Goal: Use online tool/utility: Utilize a website feature to perform a specific function

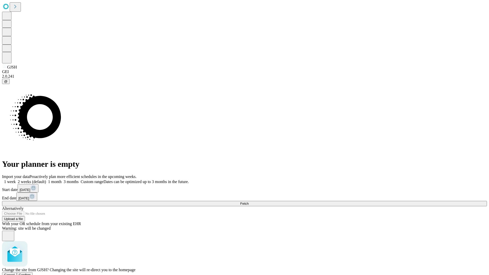
click at [31, 273] on span "Confirm" at bounding box center [25, 275] width 12 height 4
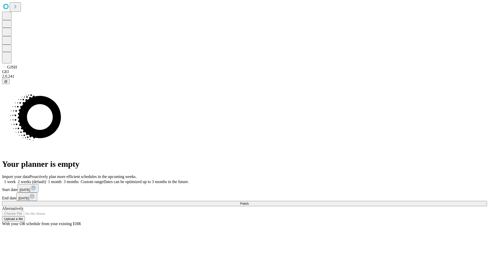
click at [16, 180] on label "1 week" at bounding box center [9, 182] width 14 height 4
click at [249, 202] on span "Fetch" at bounding box center [244, 204] width 8 height 4
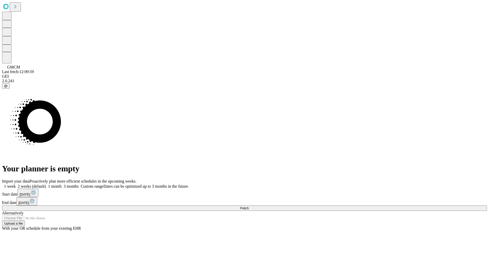
click at [16, 184] on label "1 week" at bounding box center [9, 186] width 14 height 4
click at [249, 206] on span "Fetch" at bounding box center [244, 208] width 8 height 4
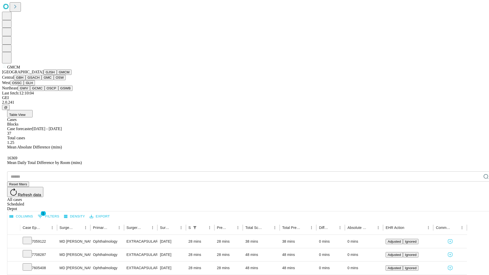
click at [25, 80] on button "GBH" at bounding box center [19, 77] width 11 height 5
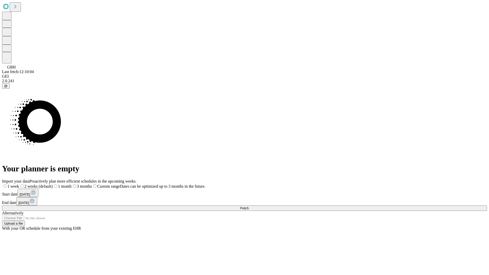
click at [249, 206] on span "Fetch" at bounding box center [244, 208] width 8 height 4
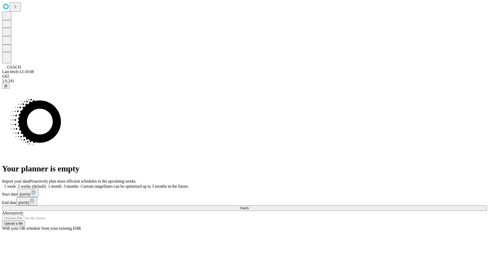
click at [16, 184] on label "1 week" at bounding box center [9, 186] width 14 height 4
click at [249, 206] on span "Fetch" at bounding box center [244, 208] width 8 height 4
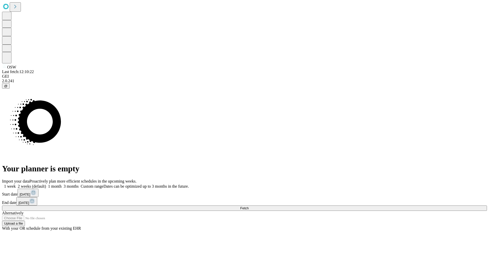
click at [16, 184] on label "1 week" at bounding box center [9, 186] width 14 height 4
click at [249, 206] on span "Fetch" at bounding box center [244, 208] width 8 height 4
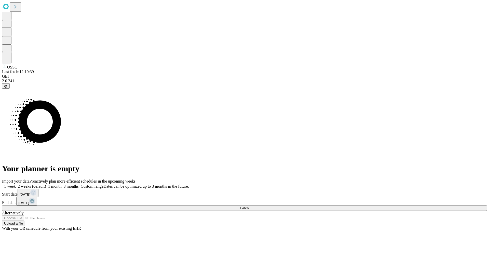
click at [249, 206] on span "Fetch" at bounding box center [244, 208] width 8 height 4
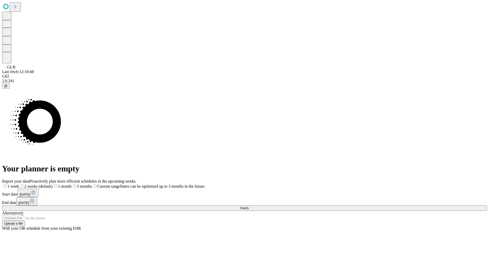
click at [19, 184] on label "1 week" at bounding box center [10, 186] width 17 height 4
click at [249, 206] on span "Fetch" at bounding box center [244, 208] width 8 height 4
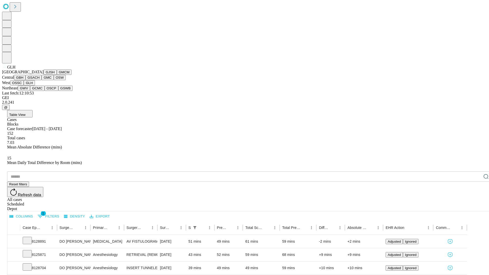
click at [30, 91] on button "GWV" at bounding box center [24, 88] width 12 height 5
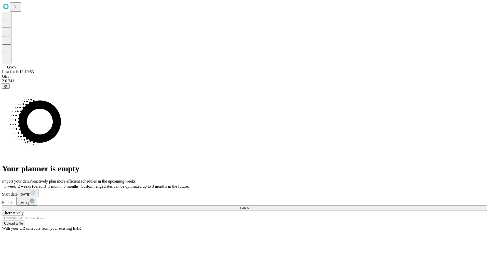
click at [249, 206] on span "Fetch" at bounding box center [244, 208] width 8 height 4
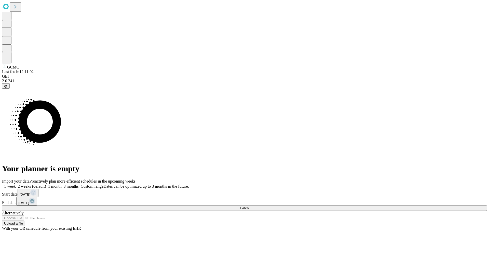
click at [16, 184] on label "1 week" at bounding box center [9, 186] width 14 height 4
click at [249, 206] on span "Fetch" at bounding box center [244, 208] width 8 height 4
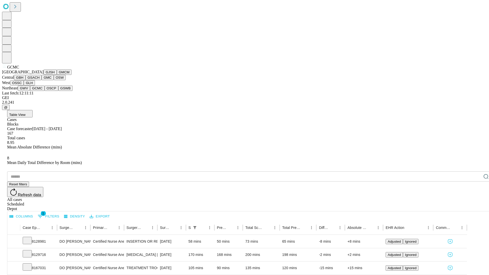
click at [45, 91] on button "OSCP" at bounding box center [52, 88] width 14 height 5
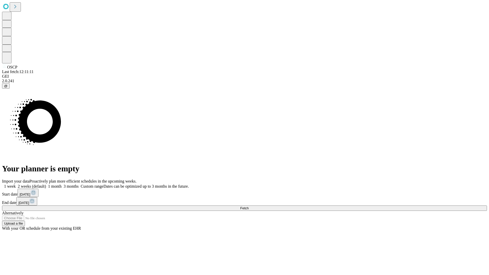
click at [16, 184] on label "1 week" at bounding box center [9, 186] width 14 height 4
click at [249, 206] on span "Fetch" at bounding box center [244, 208] width 8 height 4
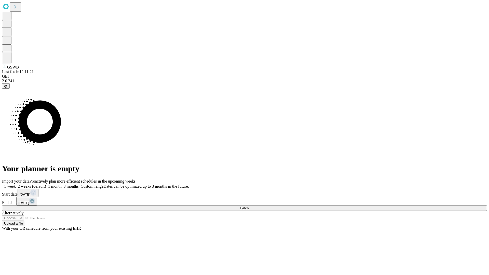
click at [16, 184] on label "1 week" at bounding box center [9, 186] width 14 height 4
click at [249, 206] on span "Fetch" at bounding box center [244, 208] width 8 height 4
